Goal: Navigation & Orientation: Go to known website

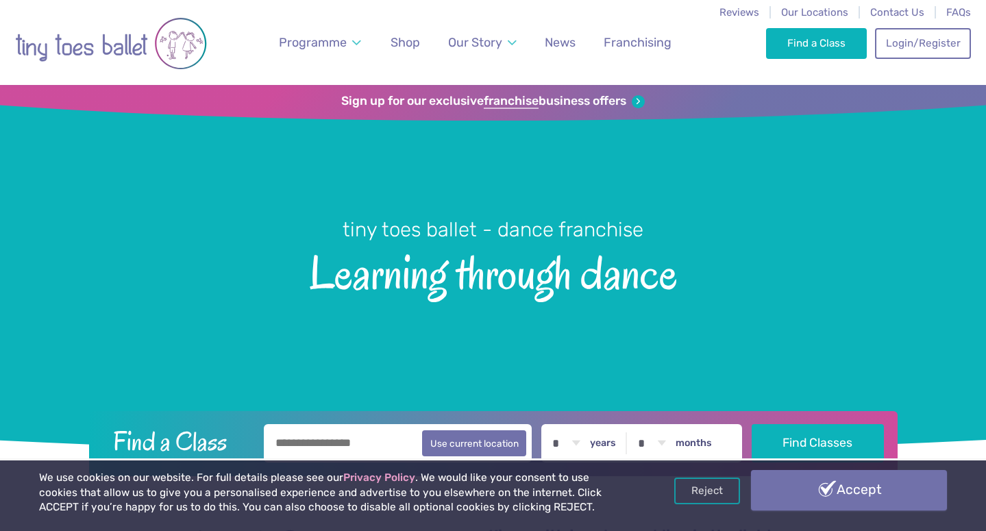
click at [878, 496] on link "Accept" at bounding box center [848, 490] width 195 height 40
